Goal: Check status: Check status

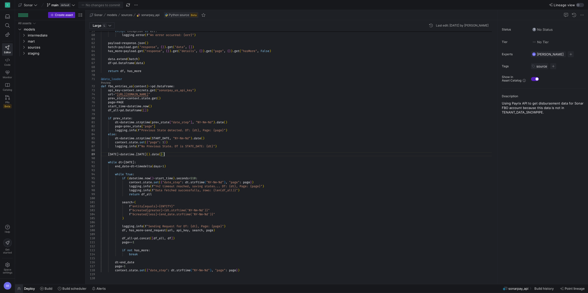
click at [22, 288] on span "button" at bounding box center [19, 289] width 8 height 9
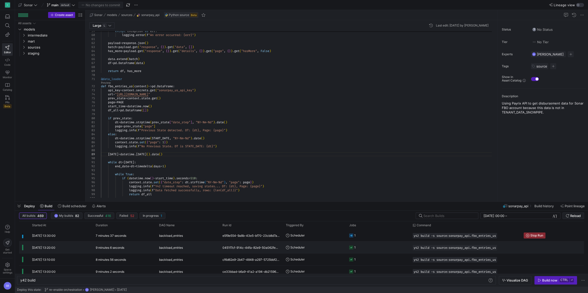
click at [110, 248] on y42-duration "9 minutes 6 seconds" at bounding box center [110, 248] width 29 height 4
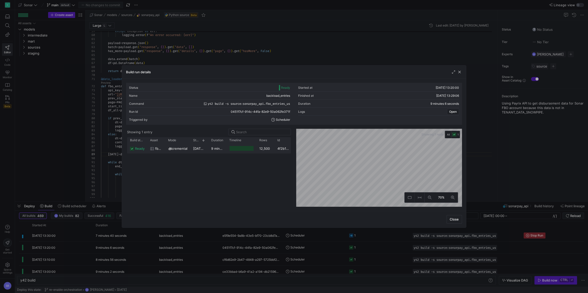
click at [213, 150] on y42-duration "9 minutes 3 seconds" at bounding box center [227, 149] width 33 height 4
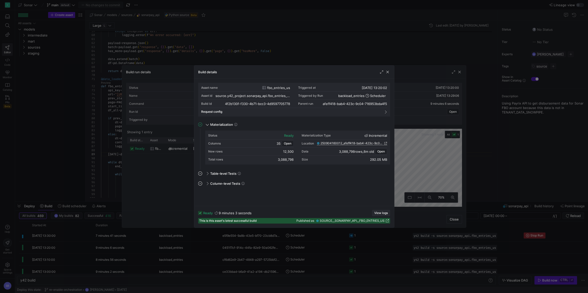
click at [379, 212] on span "View logs" at bounding box center [381, 214] width 14 height 4
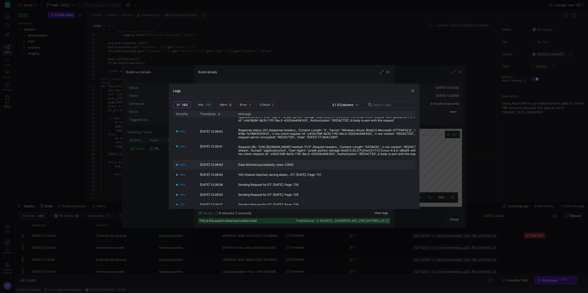
scroll to position [117, 0]
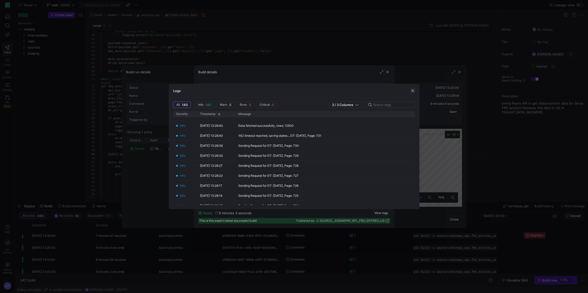
click at [412, 92] on span "button" at bounding box center [412, 90] width 5 height 5
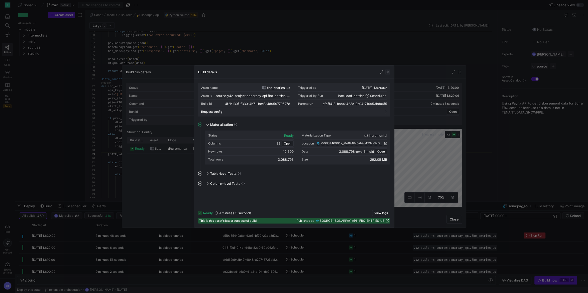
click at [387, 70] on span "button" at bounding box center [387, 72] width 5 height 5
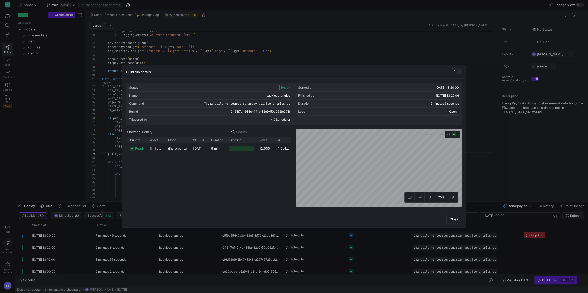
click at [460, 72] on span "button" at bounding box center [459, 72] width 5 height 5
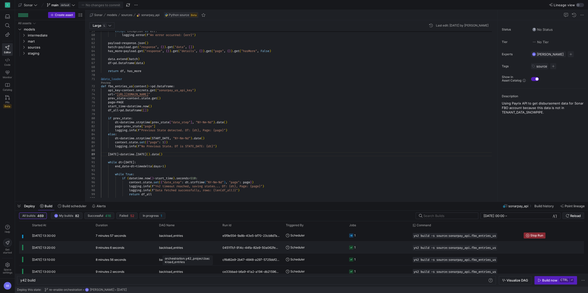
click at [187, 246] on div "backload_entries" at bounding box center [187, 248] width 57 height 12
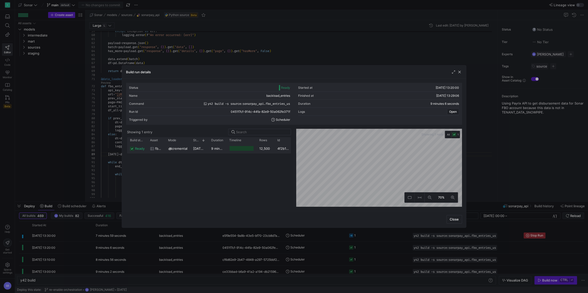
click at [216, 150] on y42-duration "9 minutes 3 seconds" at bounding box center [227, 149] width 33 height 4
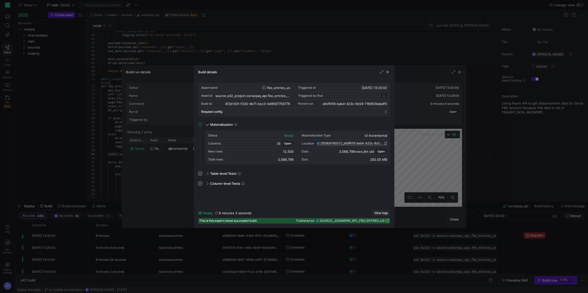
click at [380, 211] on span "button" at bounding box center [381, 214] width 18 height 6
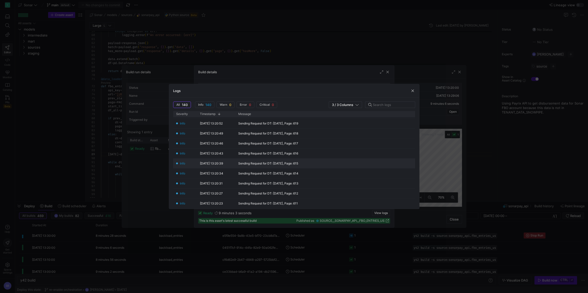
scroll to position [0, 0]
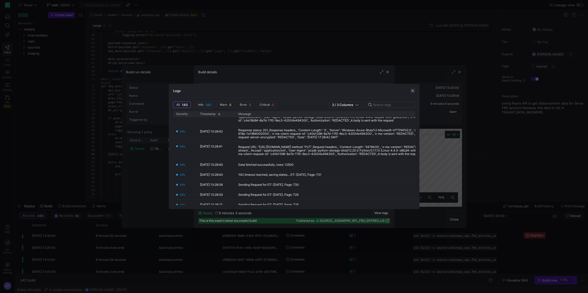
click at [411, 90] on span "button" at bounding box center [412, 90] width 5 height 5
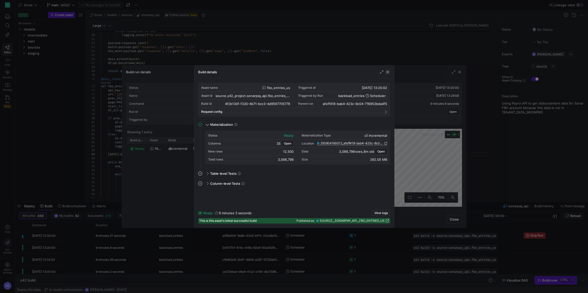
click at [386, 74] on span "button" at bounding box center [387, 72] width 5 height 5
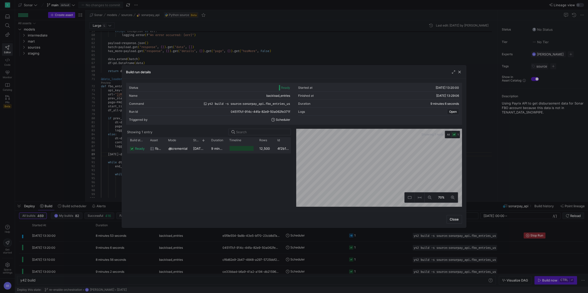
click at [210, 150] on div "9 minutes 3 seconds" at bounding box center [217, 149] width 18 height 10
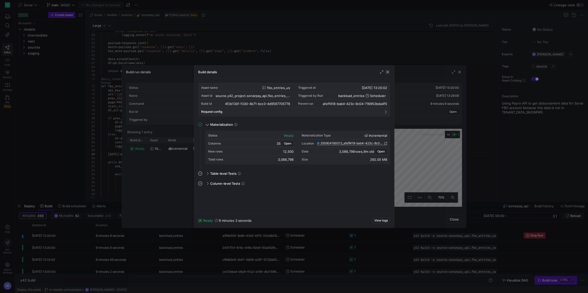
click at [387, 73] on span "button" at bounding box center [387, 72] width 5 height 5
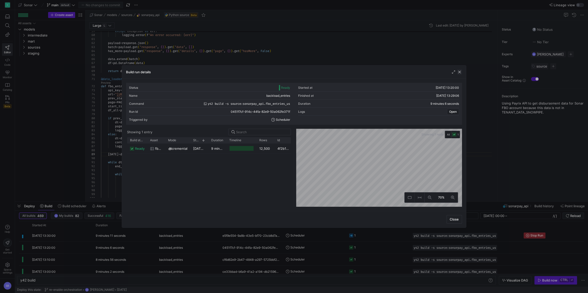
click at [458, 73] on span "button" at bounding box center [459, 72] width 5 height 5
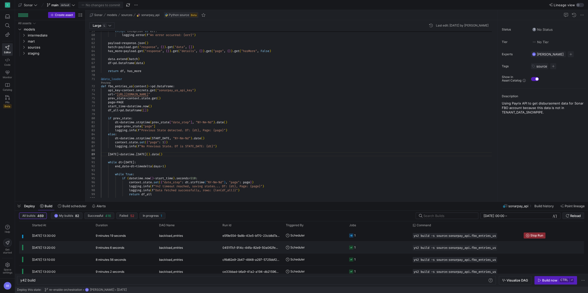
click at [123, 250] on div "9 minutes 6 seconds" at bounding box center [124, 248] width 63 height 12
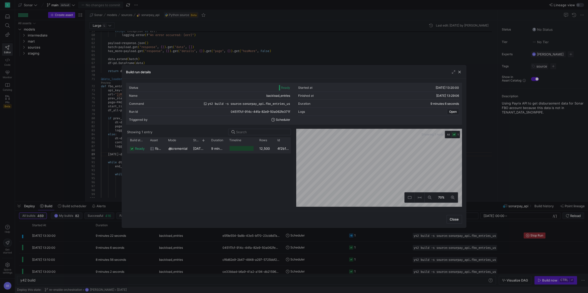
click at [218, 150] on y42-duration "9 minutes 3 seconds" at bounding box center [227, 149] width 33 height 4
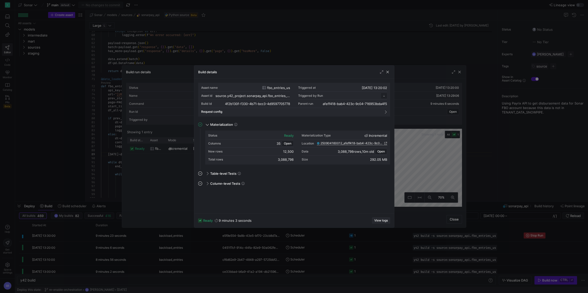
click at [379, 222] on span "View logs" at bounding box center [381, 221] width 14 height 4
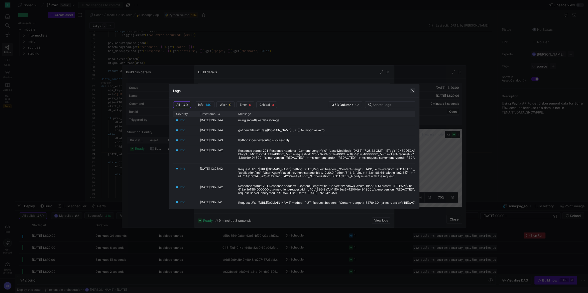
click at [412, 91] on span "button" at bounding box center [412, 90] width 5 height 5
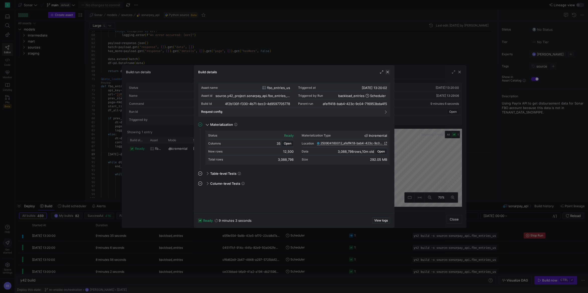
click at [388, 73] on span "button" at bounding box center [387, 72] width 5 height 5
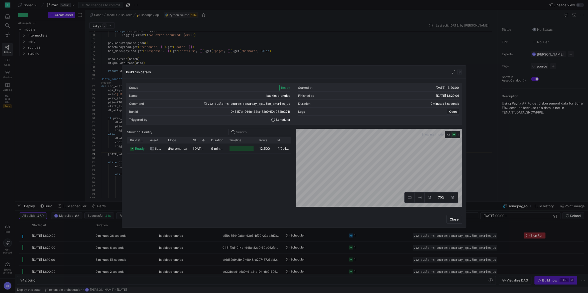
click at [460, 73] on span "button" at bounding box center [459, 72] width 5 height 5
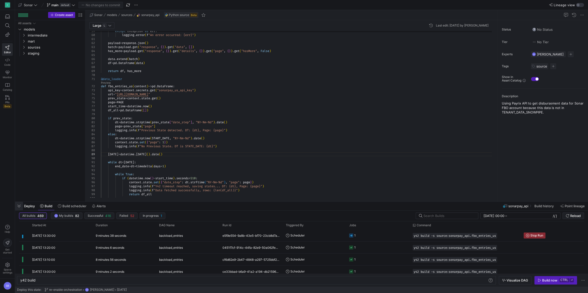
click at [20, 208] on span "button" at bounding box center [19, 206] width 8 height 9
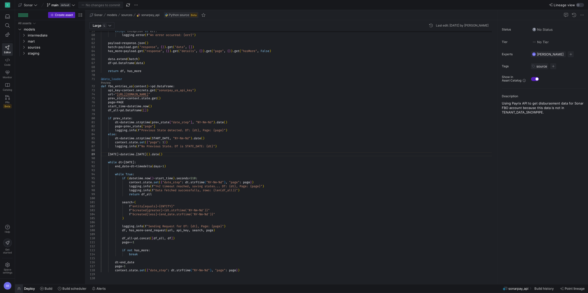
click at [19, 289] on span "button" at bounding box center [19, 289] width 8 height 9
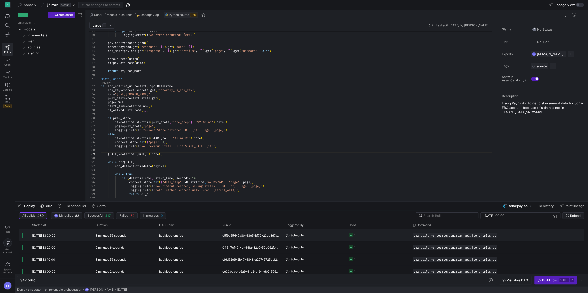
click at [124, 238] on div "8 minutes 55 seconds" at bounding box center [124, 236] width 63 height 12
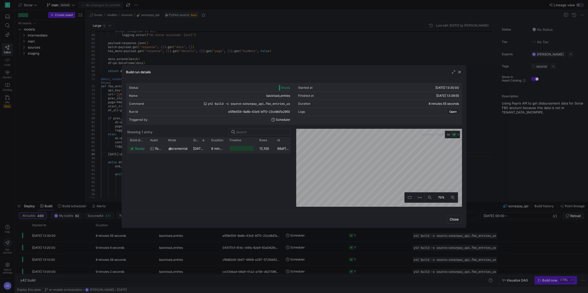
click at [215, 148] on y42-duration "8 minutes 48 seconds" at bounding box center [228, 149] width 35 height 4
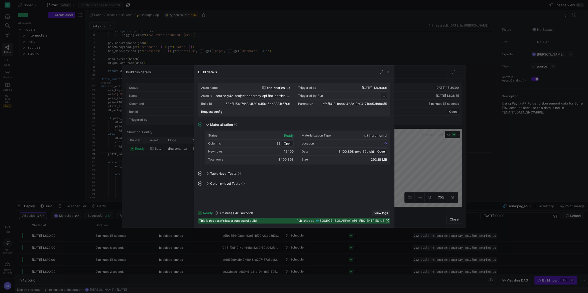
click at [377, 212] on span "View logs" at bounding box center [381, 214] width 14 height 4
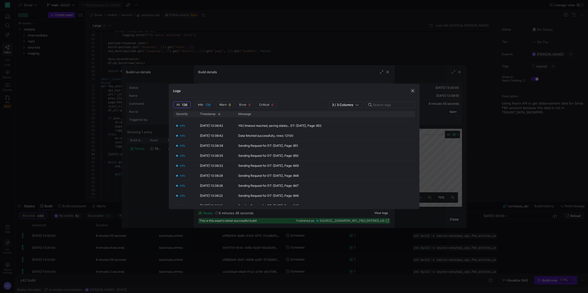
click at [410, 90] on span "button" at bounding box center [412, 90] width 5 height 5
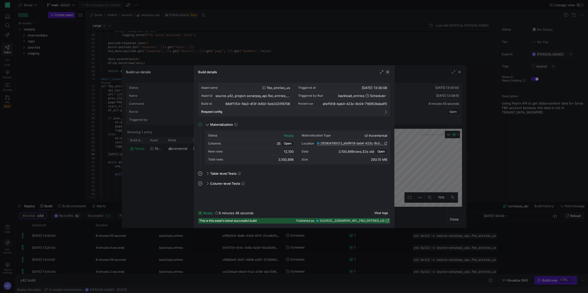
click at [387, 71] on span "button" at bounding box center [387, 72] width 5 height 5
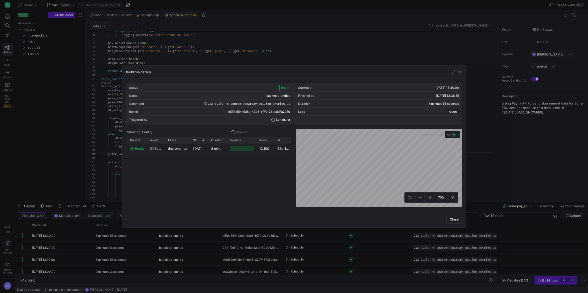
click at [460, 71] on span "button" at bounding box center [459, 72] width 5 height 5
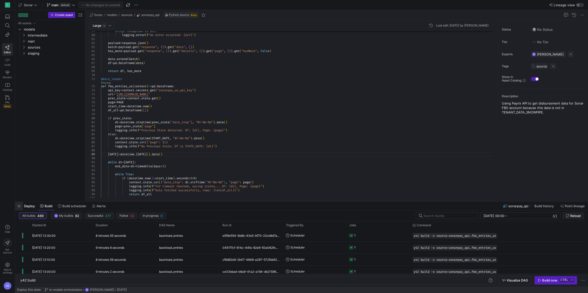
click at [21, 206] on span "button" at bounding box center [19, 206] width 8 height 9
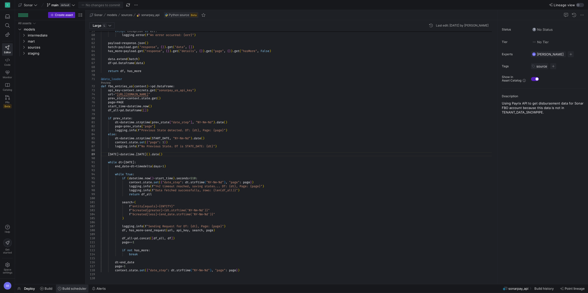
click at [68, 288] on span "Build scheduler" at bounding box center [74, 289] width 24 height 4
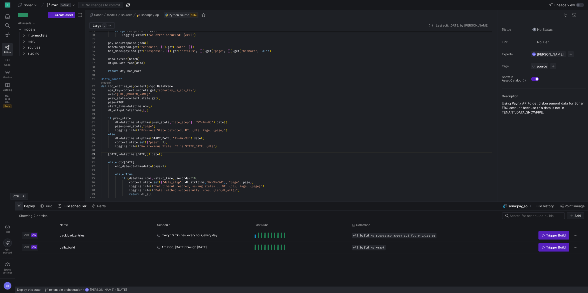
click at [20, 204] on span "button" at bounding box center [19, 206] width 8 height 9
